Goal: Task Accomplishment & Management: Manage account settings

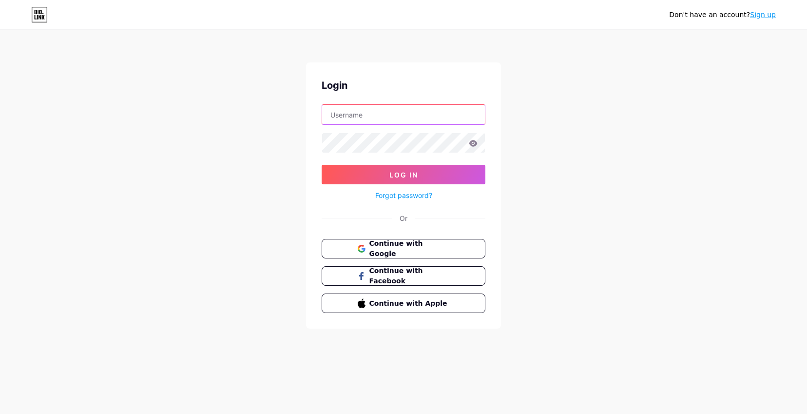
click at [367, 124] on input "text" at bounding box center [403, 114] width 163 height 19
click at [361, 119] on input "text" at bounding box center [403, 114] width 163 height 19
click at [323, 104] on div at bounding box center [404, 114] width 164 height 20
click at [354, 109] on input "text" at bounding box center [403, 114] width 163 height 19
click at [421, 112] on input "someonestype" at bounding box center [403, 114] width 163 height 19
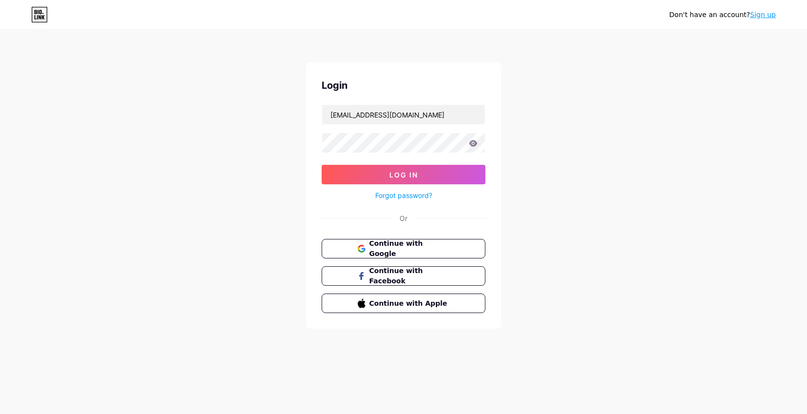
click at [474, 141] on icon at bounding box center [473, 143] width 8 height 6
click at [473, 143] on icon at bounding box center [473, 143] width 8 height 6
click at [348, 164] on form "[EMAIL_ADDRESS][DOMAIN_NAME] Log In Forgot password?" at bounding box center [404, 152] width 164 height 97
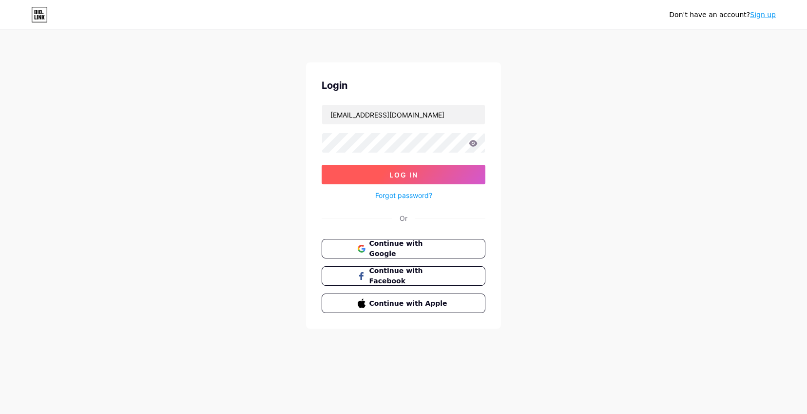
click at [359, 171] on button "Log In" at bounding box center [404, 174] width 164 height 19
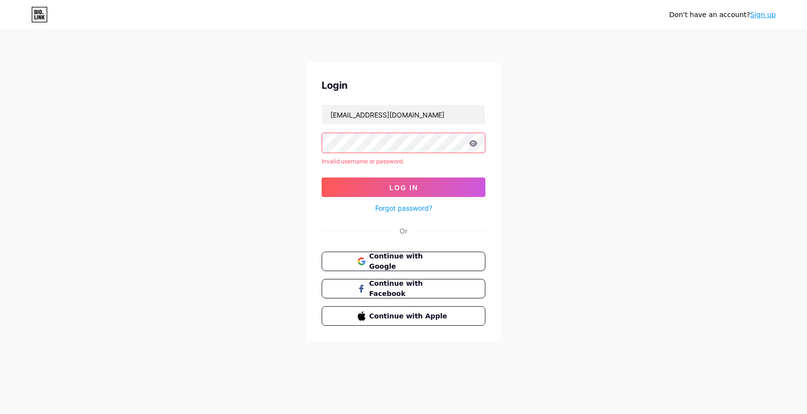
click at [230, 142] on div "Don't have an account? Sign up Login [EMAIL_ADDRESS][DOMAIN_NAME] Invalid usern…" at bounding box center [403, 186] width 807 height 372
drag, startPoint x: 428, startPoint y: 116, endPoint x: 378, endPoint y: 116, distance: 50.2
click at [378, 116] on input "[EMAIL_ADDRESS][DOMAIN_NAME]" at bounding box center [403, 114] width 163 height 19
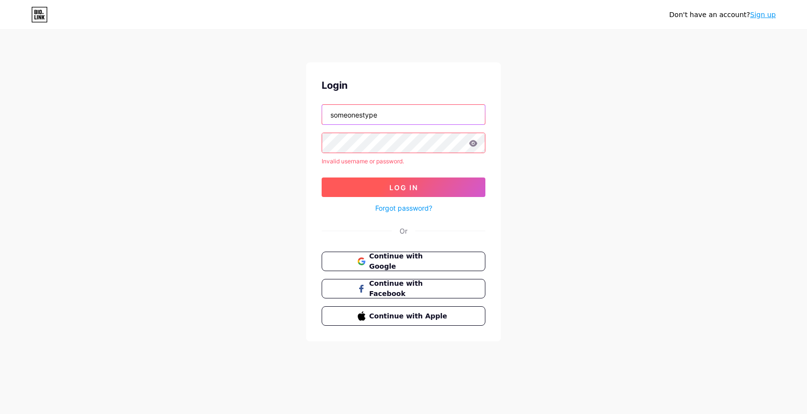
type input "someonestype"
click at [371, 183] on button "Log In" at bounding box center [404, 186] width 164 height 19
click at [218, 141] on div "Don't have an account? Sign up Login someonestype Invalid username or password.…" at bounding box center [403, 186] width 807 height 372
click at [399, 208] on link "Forgot password?" at bounding box center [403, 208] width 57 height 10
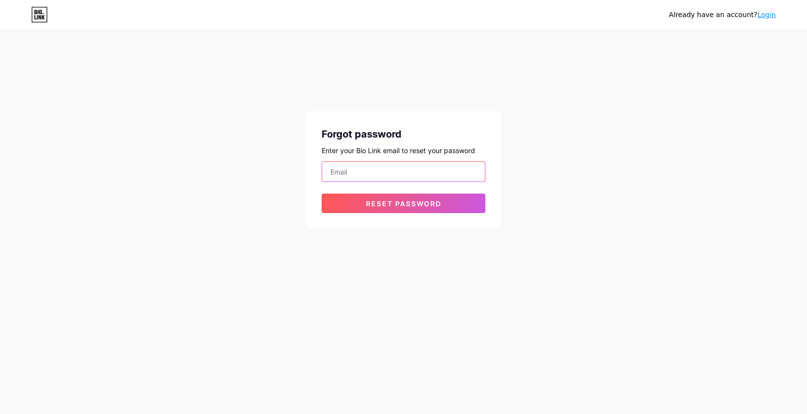
click at [365, 174] on input "email" at bounding box center [403, 171] width 163 height 19
type input "[EMAIL_ADDRESS][DOMAIN_NAME]"
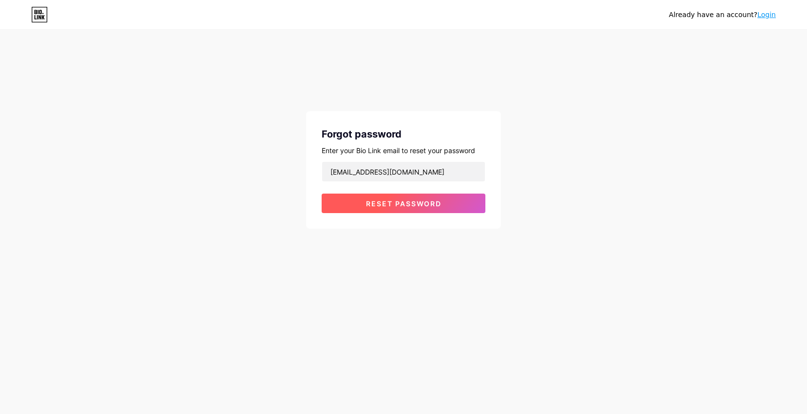
click at [404, 206] on span "Reset password" at bounding box center [404, 203] width 76 height 8
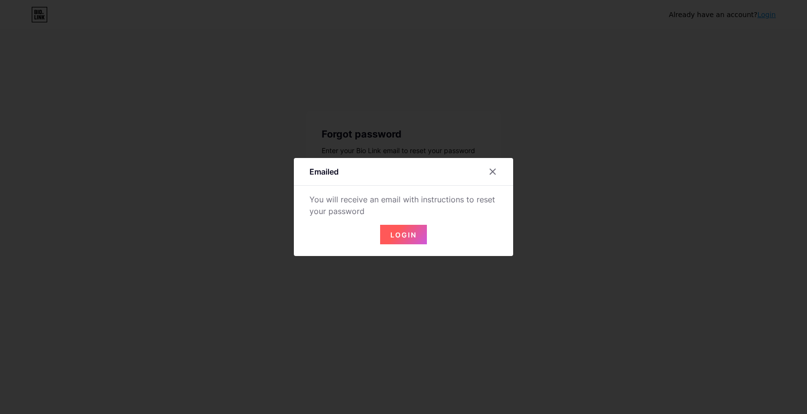
click at [401, 227] on button "Login" at bounding box center [403, 234] width 47 height 19
